Goal: Task Accomplishment & Management: Manage account settings

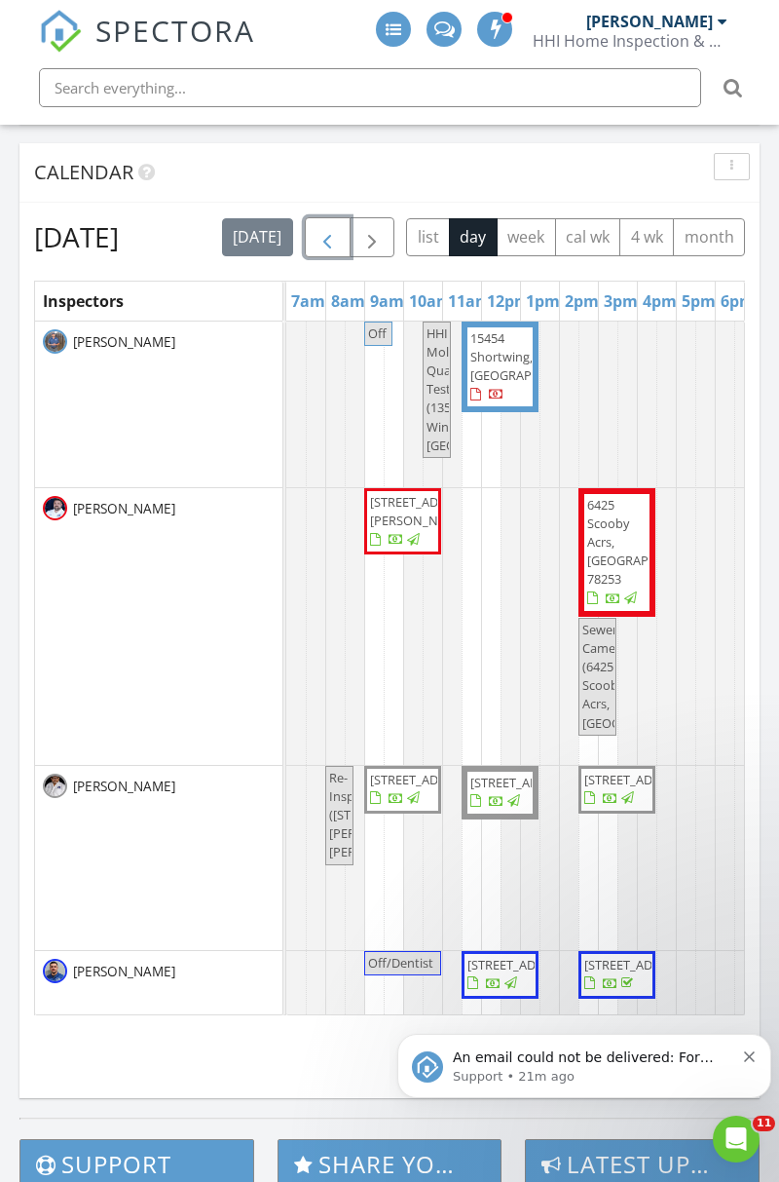
click at [339, 232] on span "button" at bounding box center [327, 237] width 23 height 23
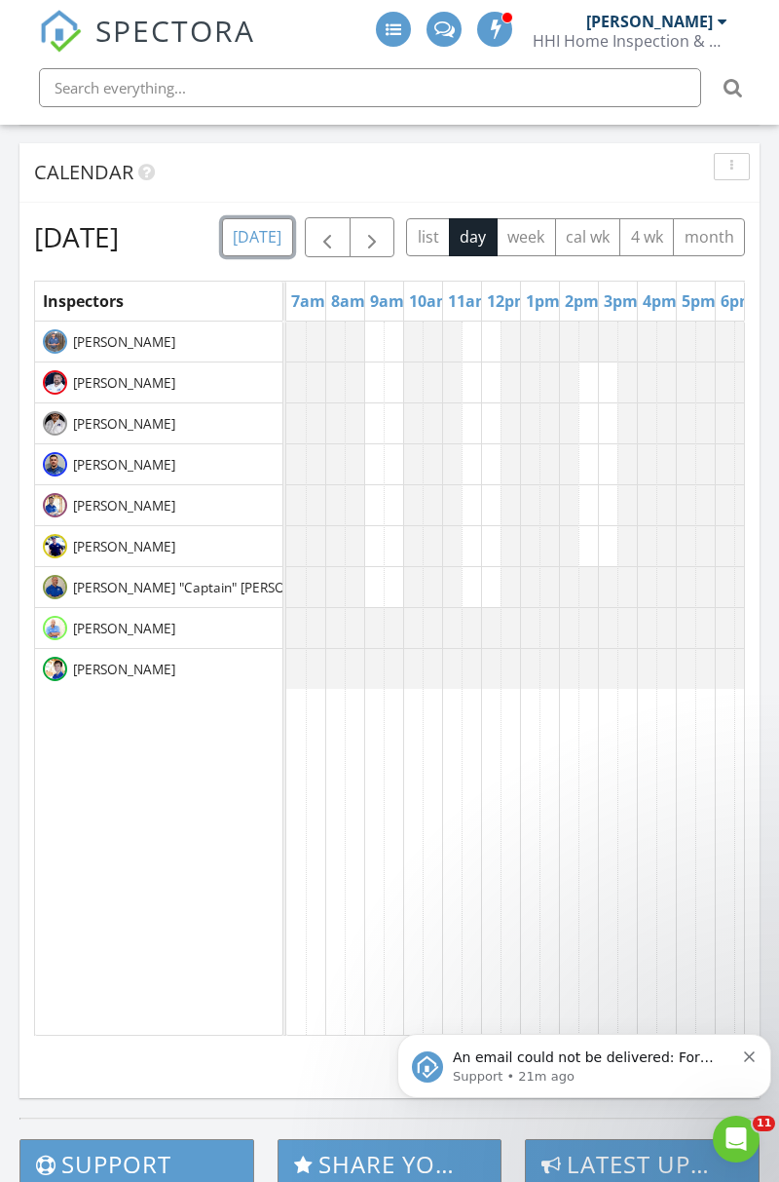
click at [293, 232] on button "[DATE]" at bounding box center [257, 237] width 71 height 38
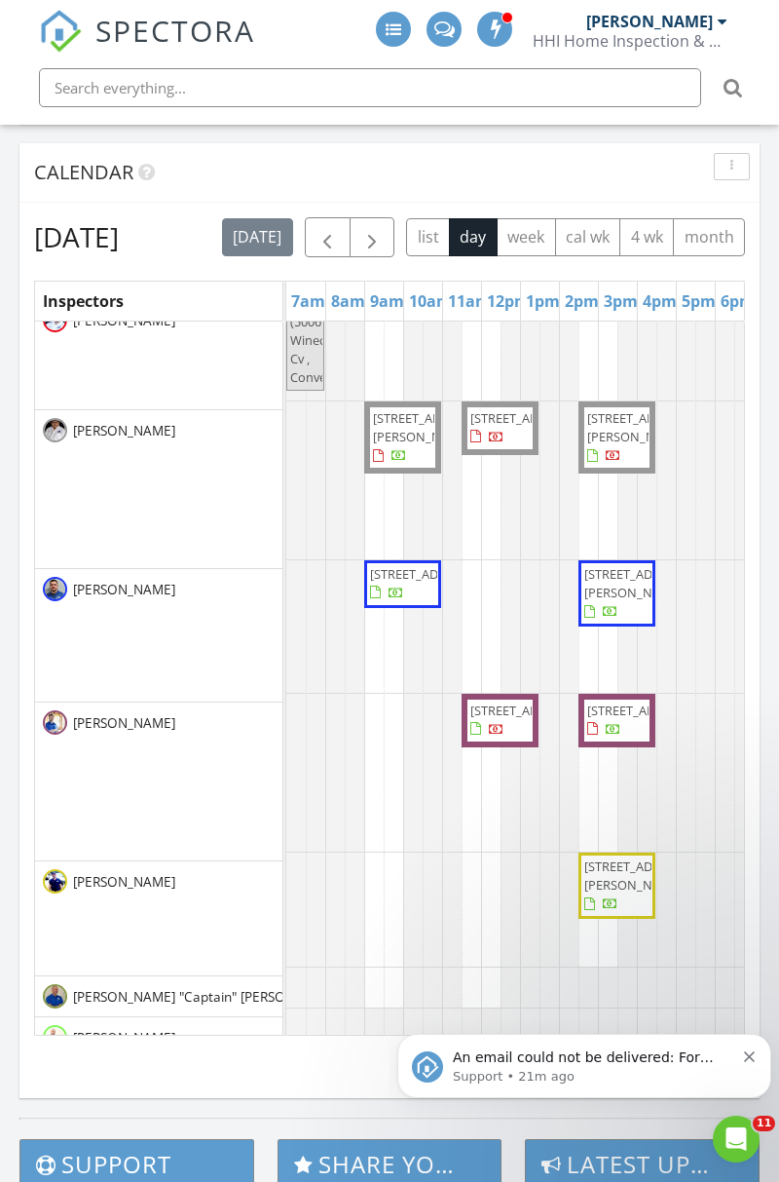
scroll to position [170, 0]
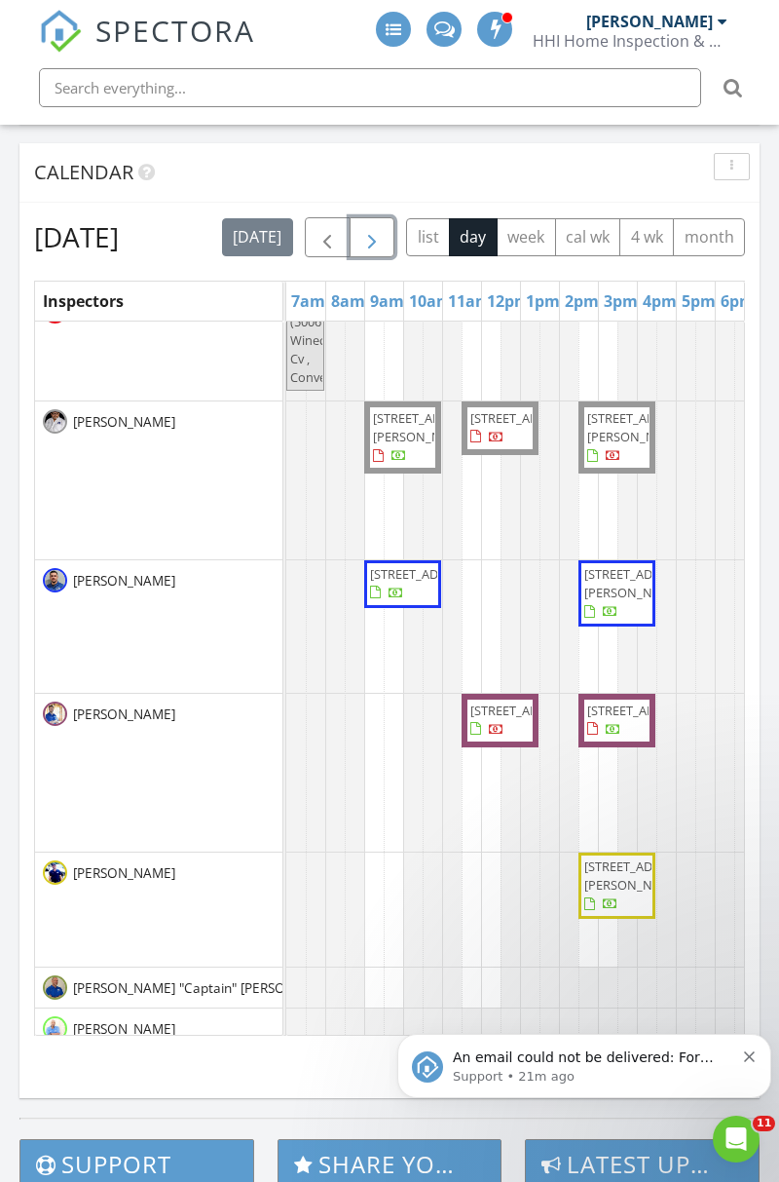
click at [396, 217] on button "button" at bounding box center [373, 237] width 46 height 40
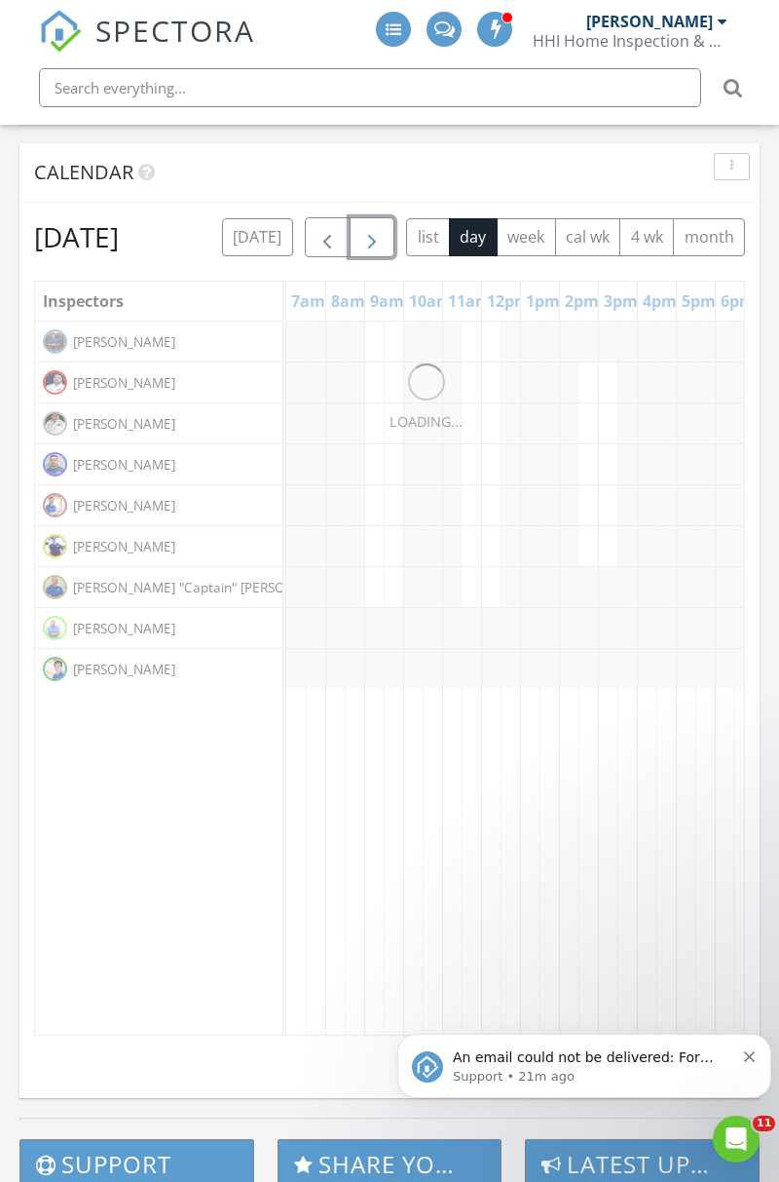
scroll to position [0, 0]
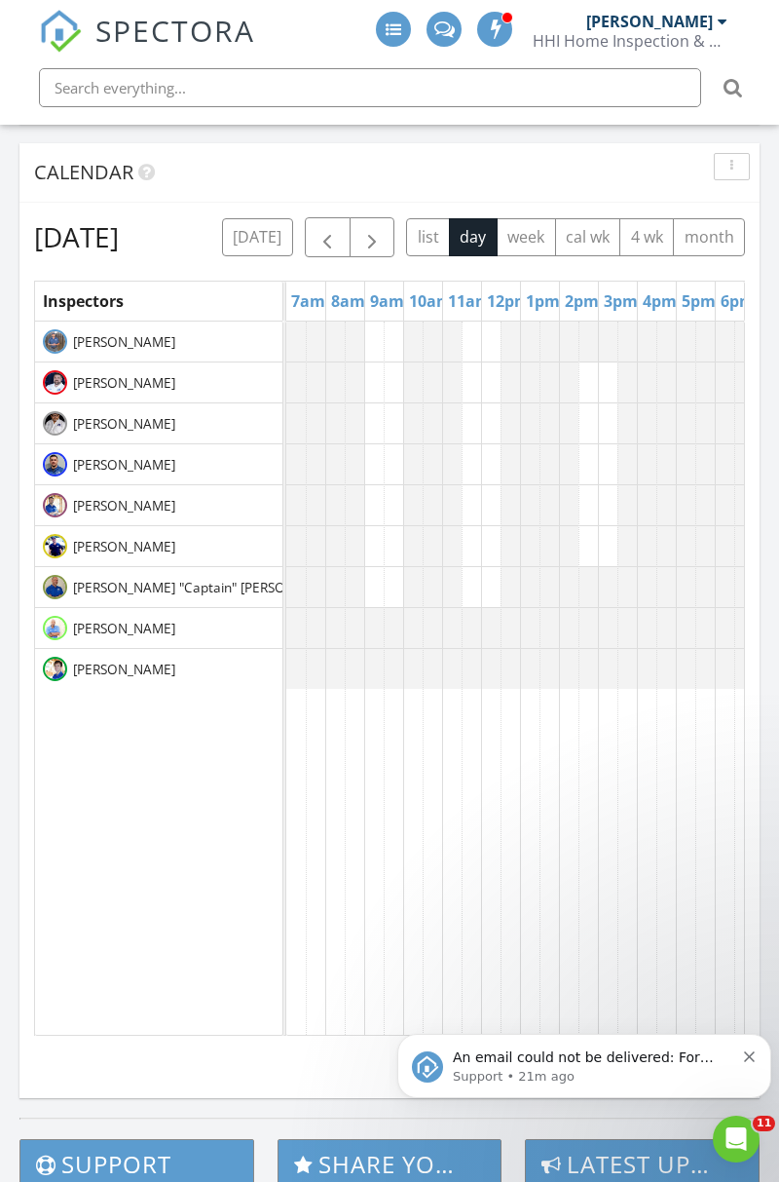
click at [747, 1051] on icon "Dismiss notification" at bounding box center [749, 1056] width 11 height 11
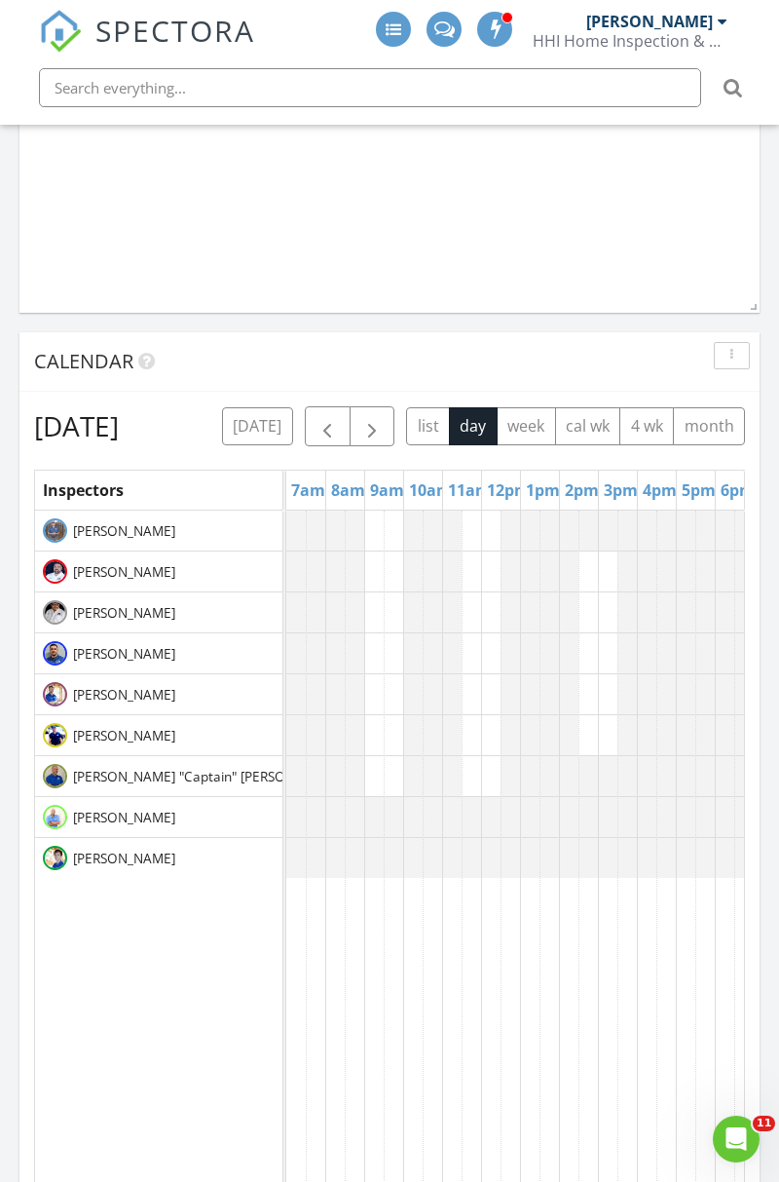
scroll to position [1689, 0]
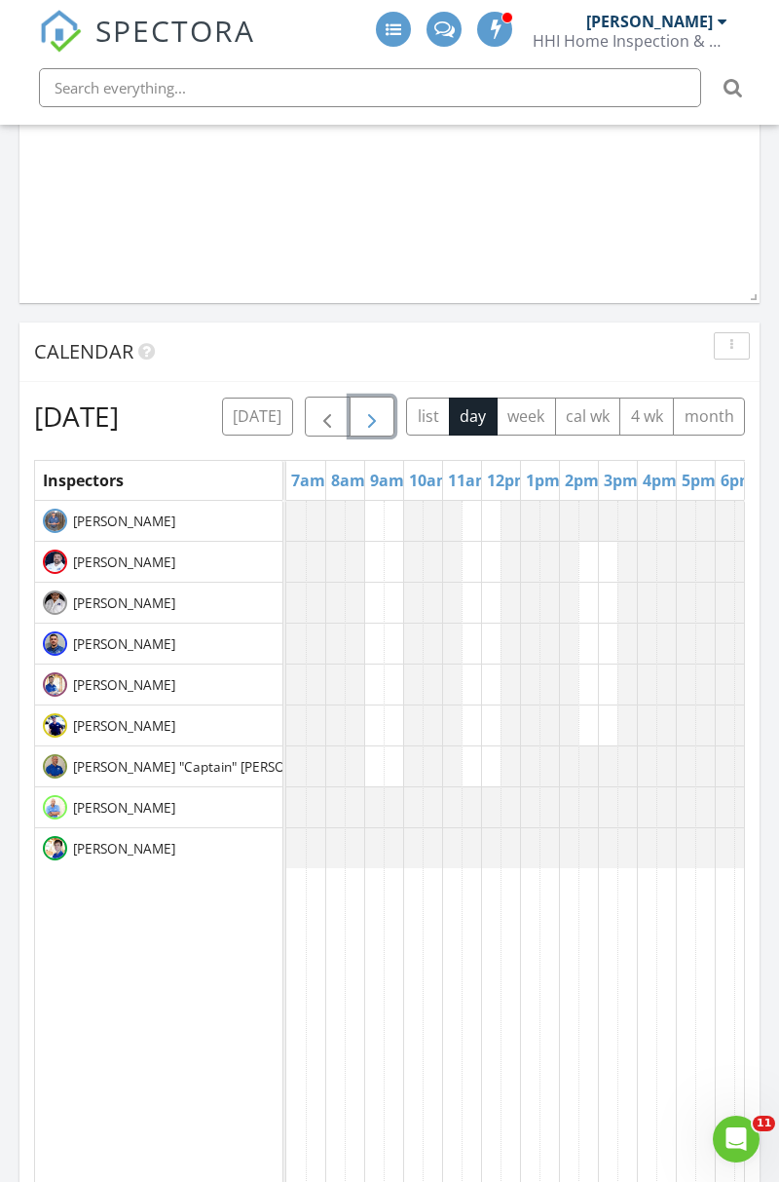
click at [396, 397] on button "button" at bounding box center [373, 417] width 46 height 40
click at [384, 406] on span "button" at bounding box center [371, 416] width 23 height 23
click at [396, 405] on button "button" at bounding box center [373, 417] width 46 height 40
click at [293, 406] on button "[DATE]" at bounding box center [257, 416] width 71 height 38
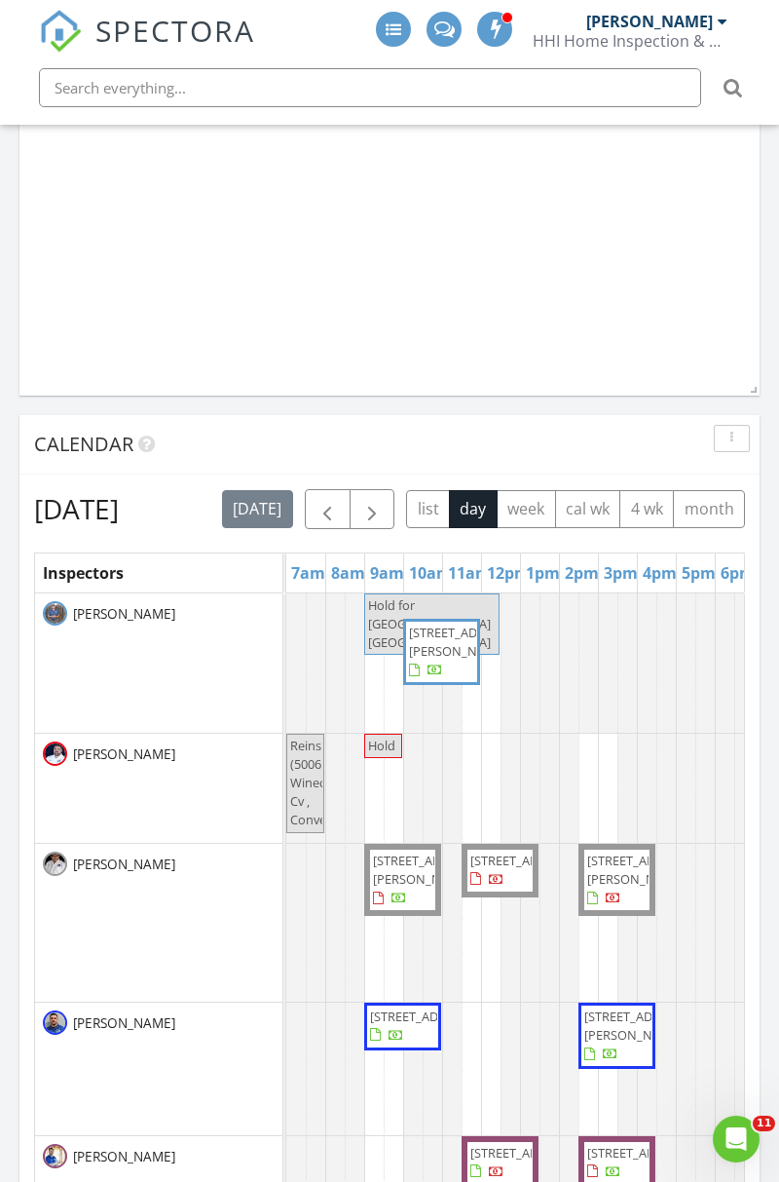
scroll to position [0, 0]
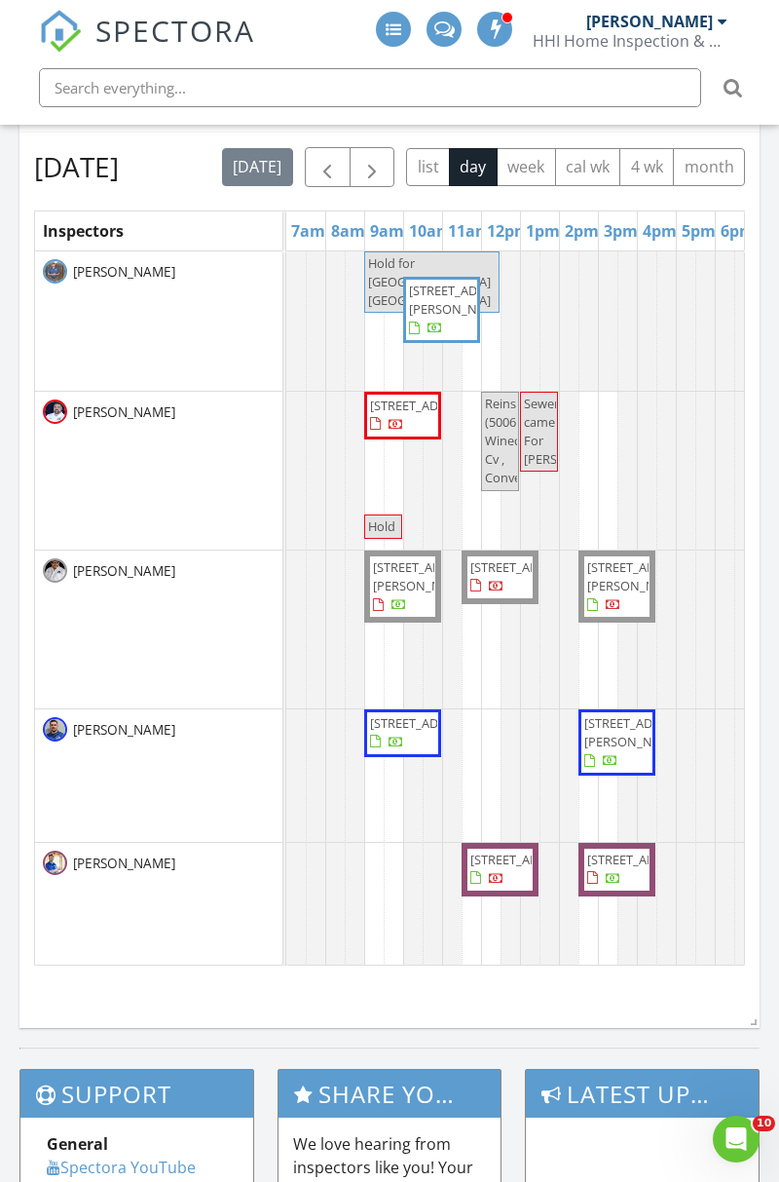
scroll to position [1929, 0]
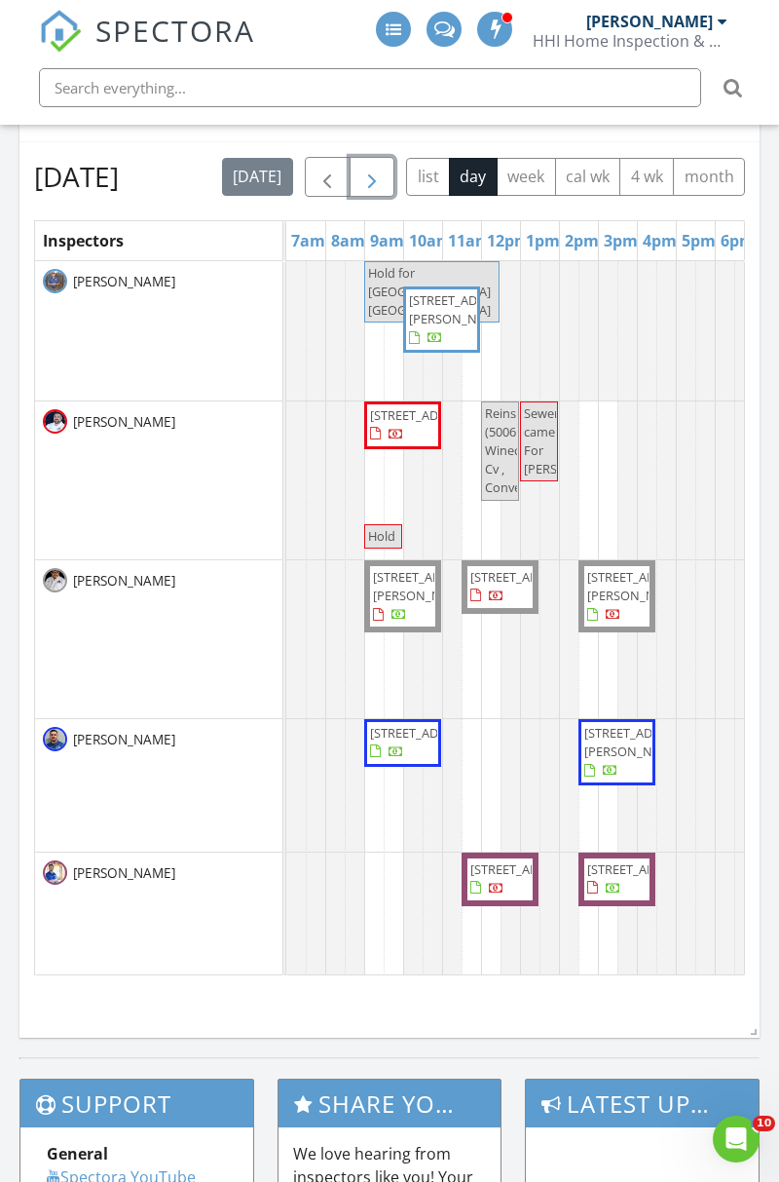
click at [396, 172] on button "button" at bounding box center [373, 177] width 46 height 40
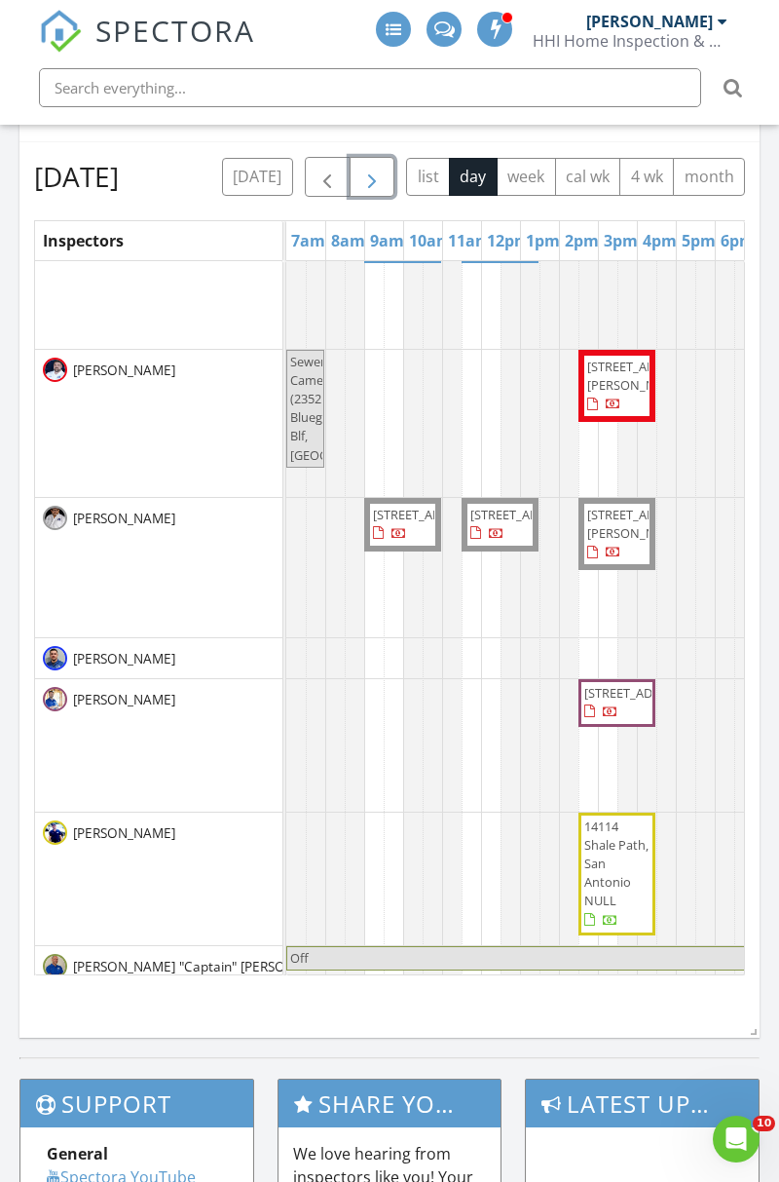
scroll to position [0, 0]
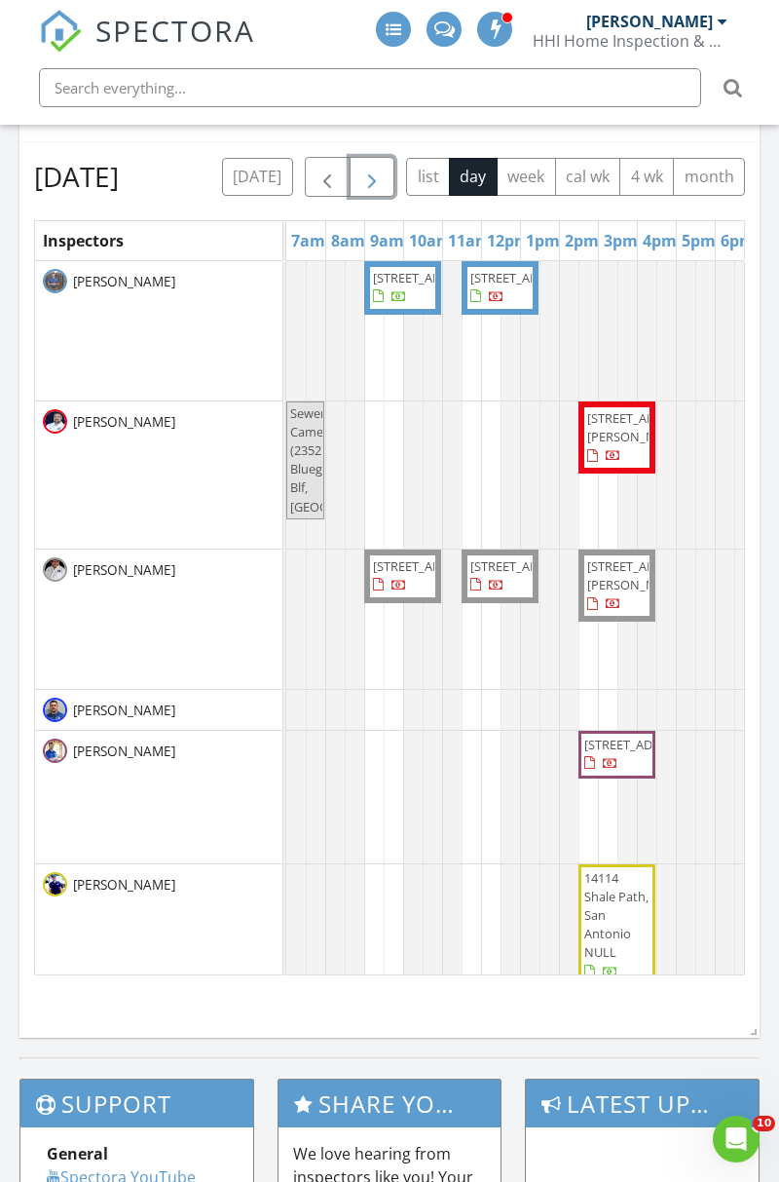
click at [396, 167] on button "button" at bounding box center [373, 177] width 46 height 40
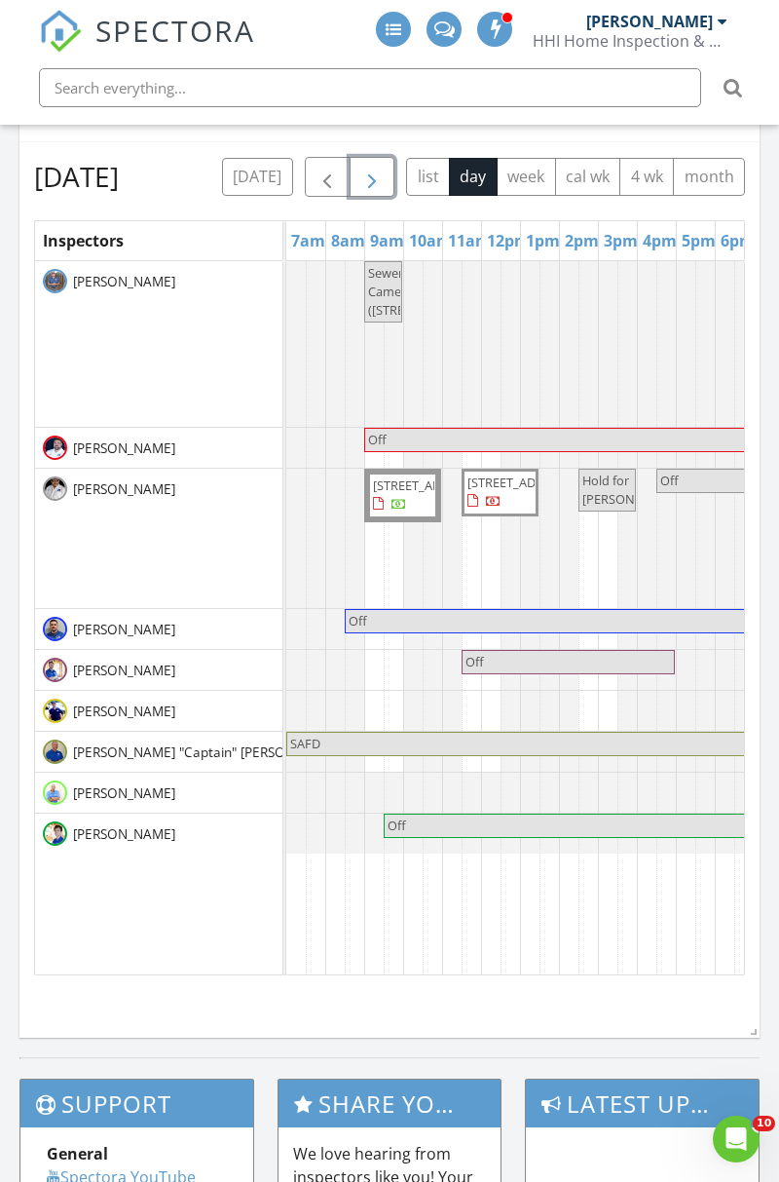
click at [396, 161] on button "button" at bounding box center [373, 177] width 46 height 40
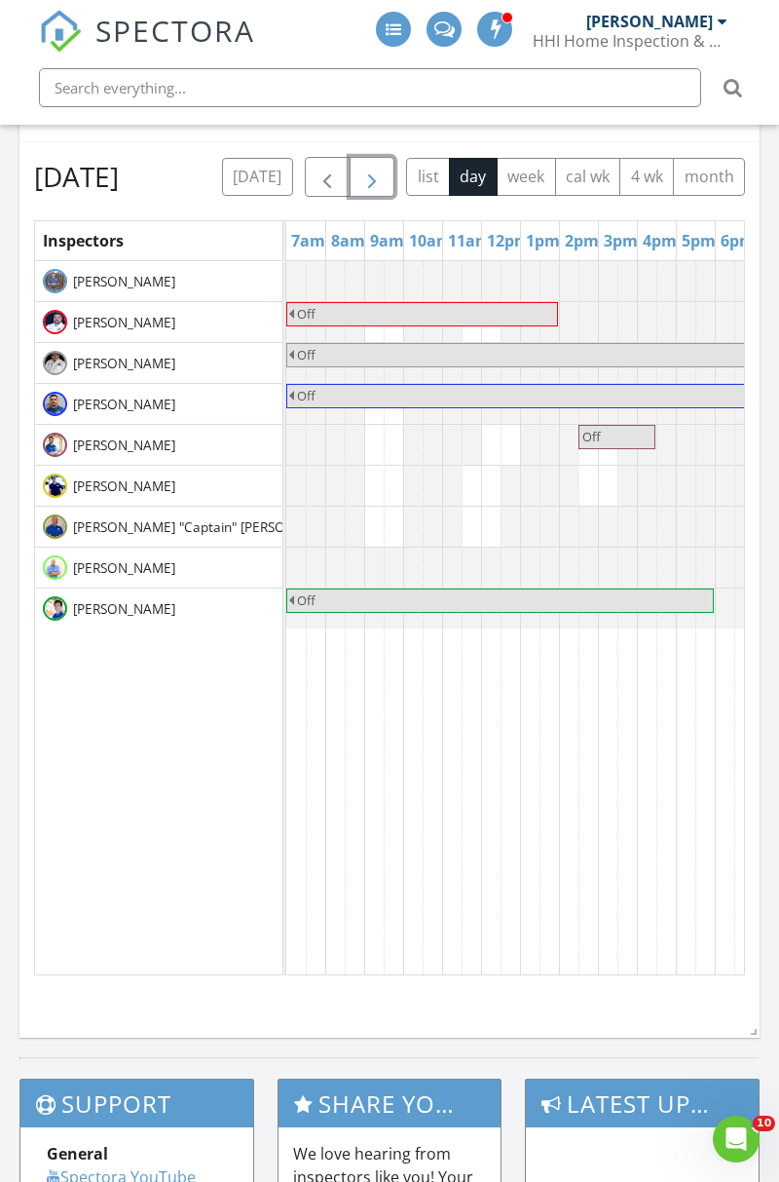
click at [396, 164] on button "button" at bounding box center [373, 177] width 46 height 40
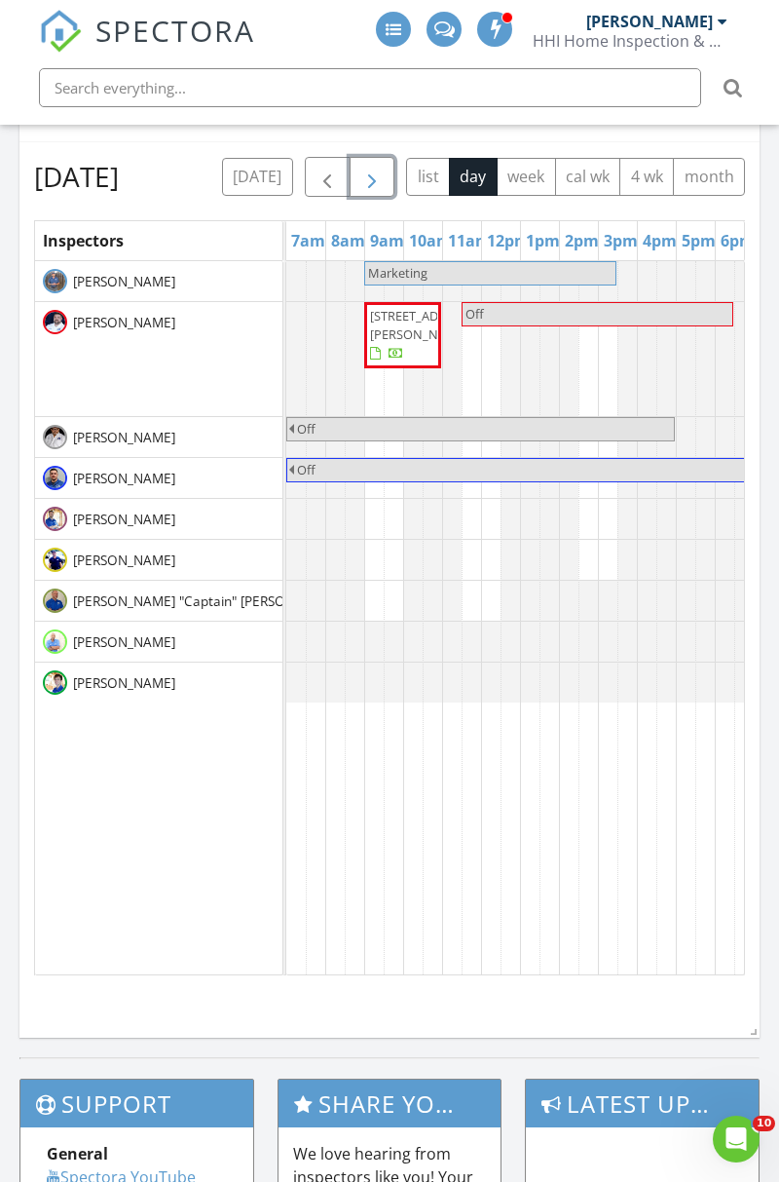
click at [384, 169] on span "button" at bounding box center [371, 177] width 23 height 23
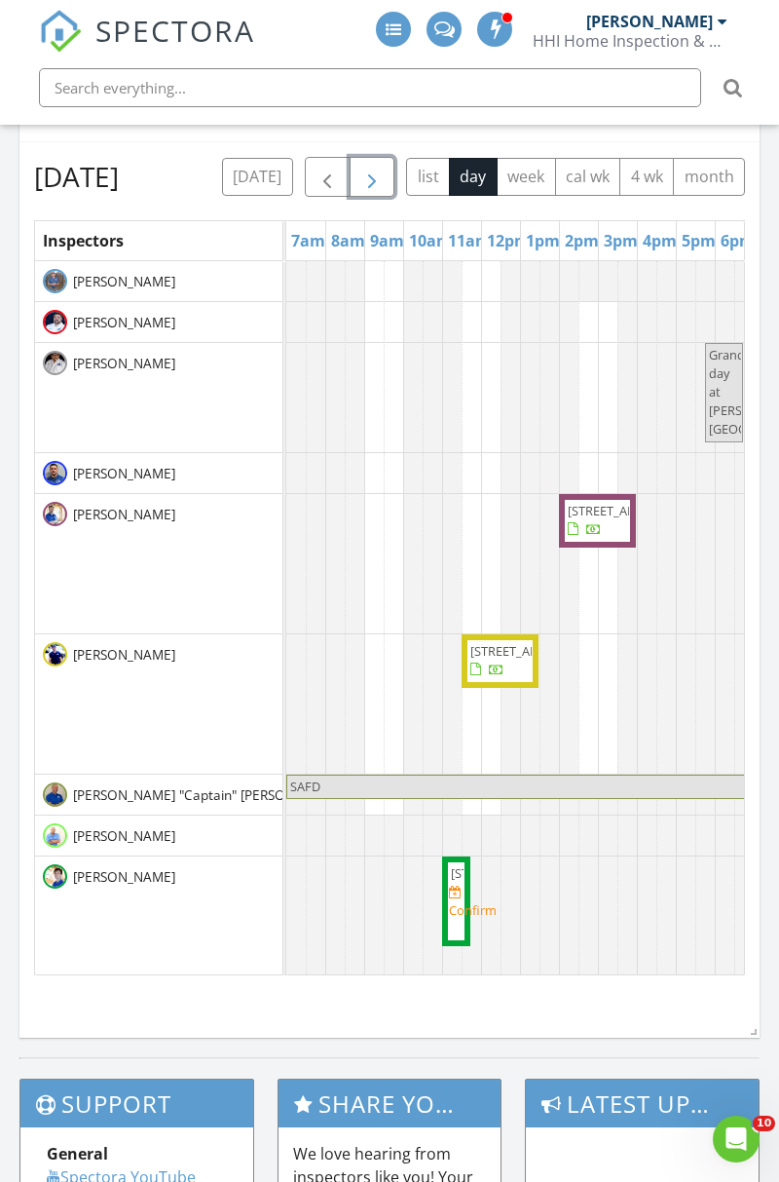
click at [396, 165] on button "button" at bounding box center [373, 177] width 46 height 40
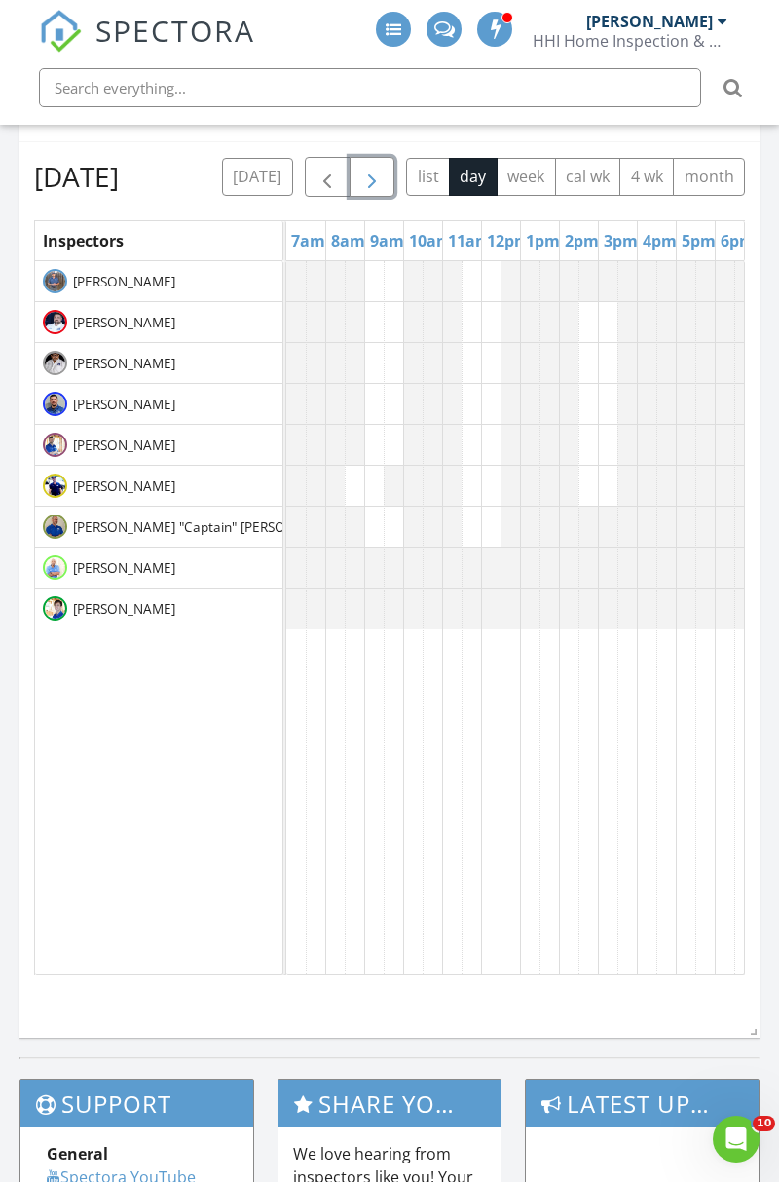
click at [396, 157] on button "button" at bounding box center [373, 177] width 46 height 40
